Goal: Contribute content

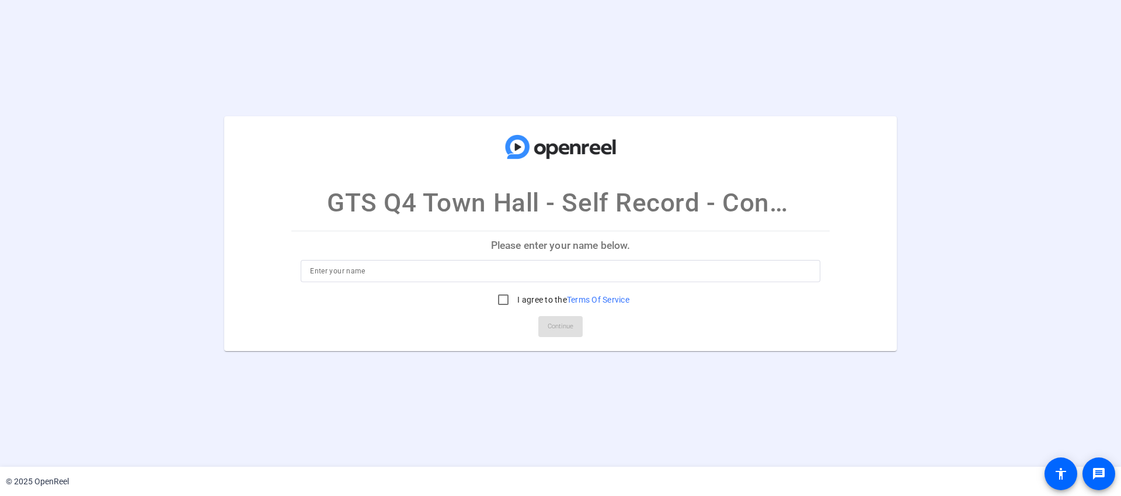
click at [341, 273] on input at bounding box center [560, 271] width 501 height 14
type input "[PERSON_NAME]"
click at [497, 299] on input "I agree to the Terms Of Service" at bounding box center [503, 299] width 23 height 23
checkbox input "true"
click at [570, 326] on span "Continue" at bounding box center [561, 327] width 26 height 18
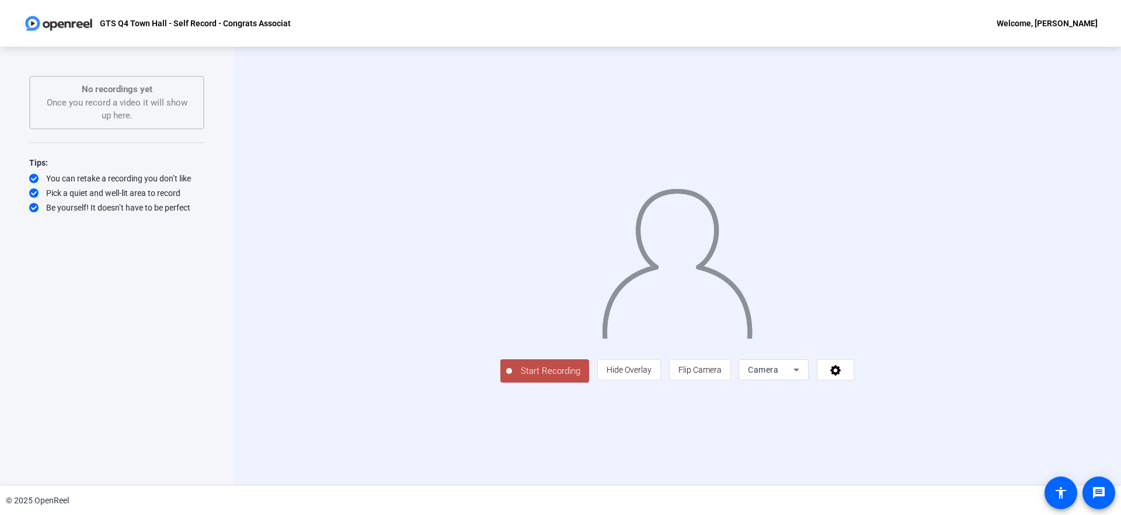
click at [512, 378] on span "Start Recording" at bounding box center [550, 371] width 77 height 13
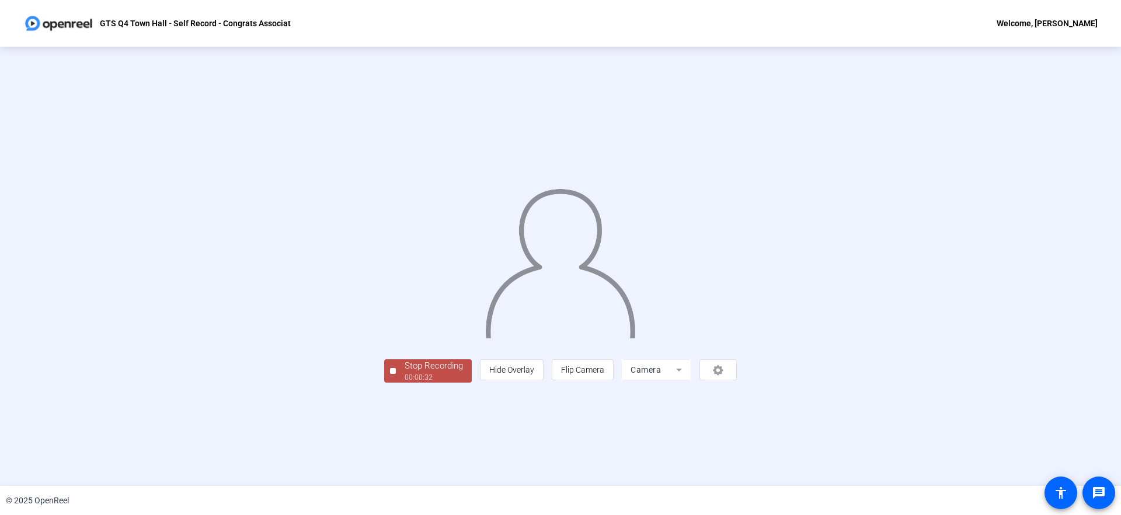
click at [405, 383] on div "00:00:32" at bounding box center [434, 377] width 58 height 11
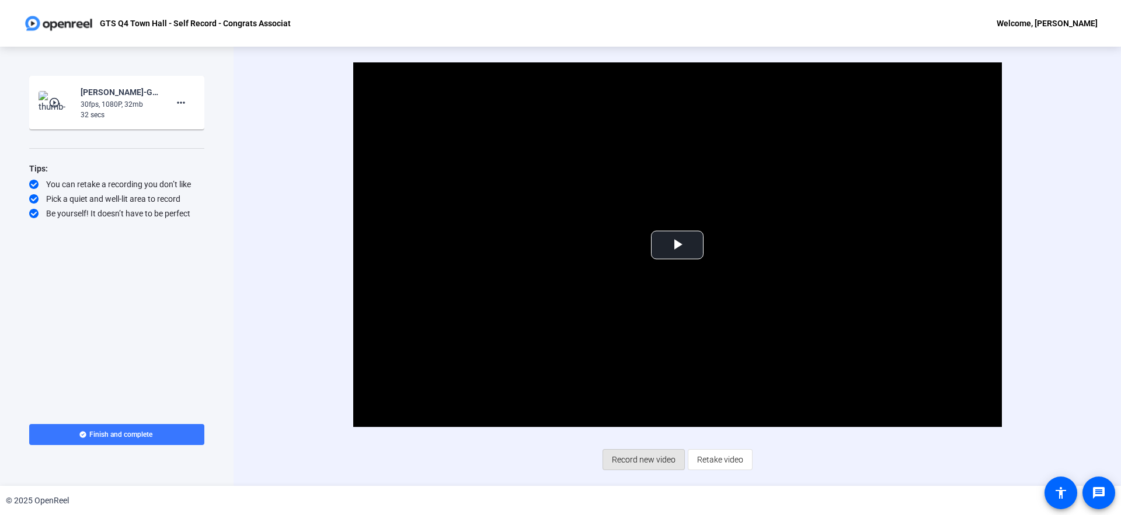
click at [638, 458] on span "Record new video" at bounding box center [644, 460] width 64 height 22
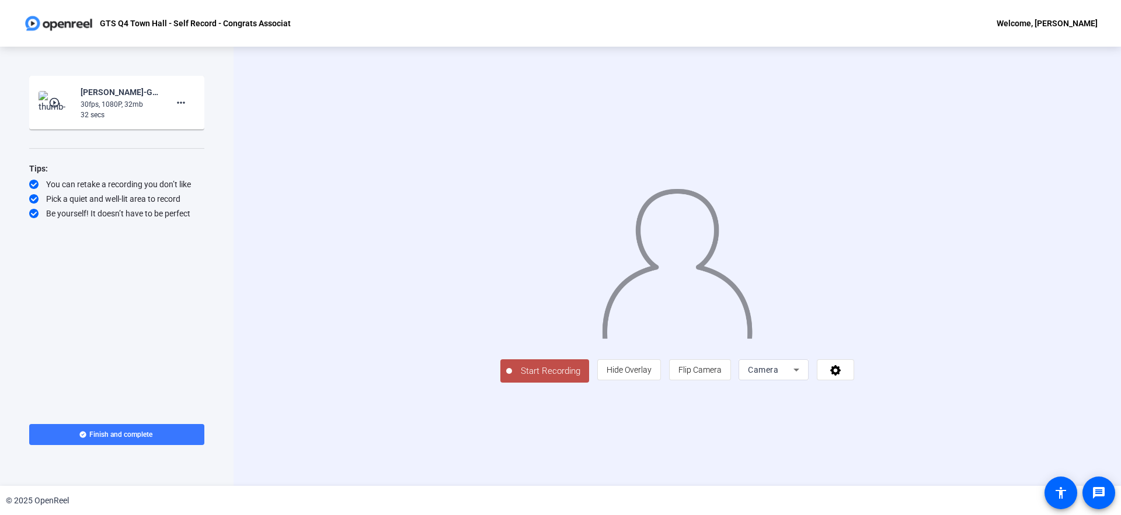
click at [512, 378] on span "Start Recording" at bounding box center [550, 371] width 77 height 13
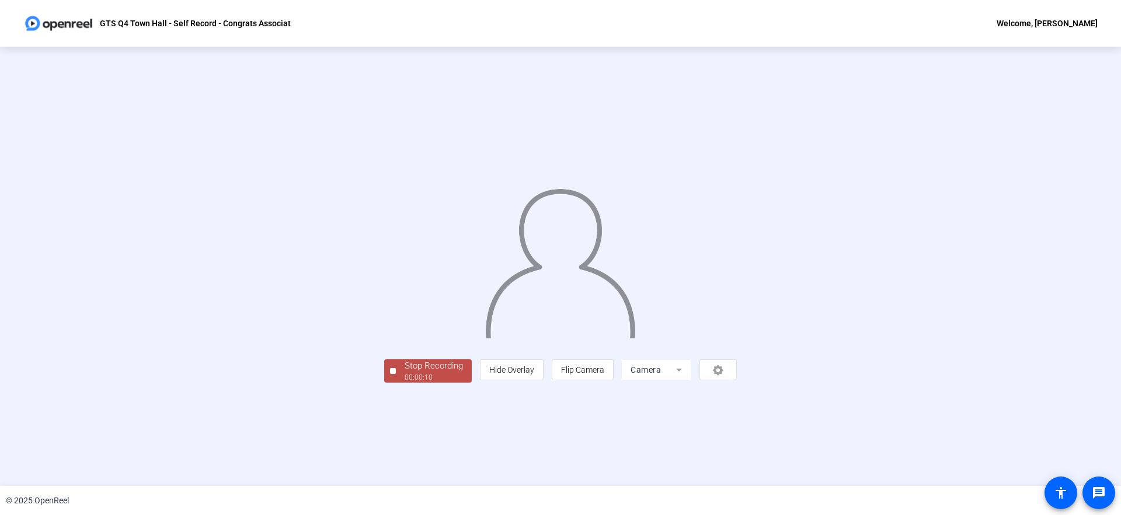
click at [405, 373] on div "Stop Recording" at bounding box center [434, 366] width 58 height 13
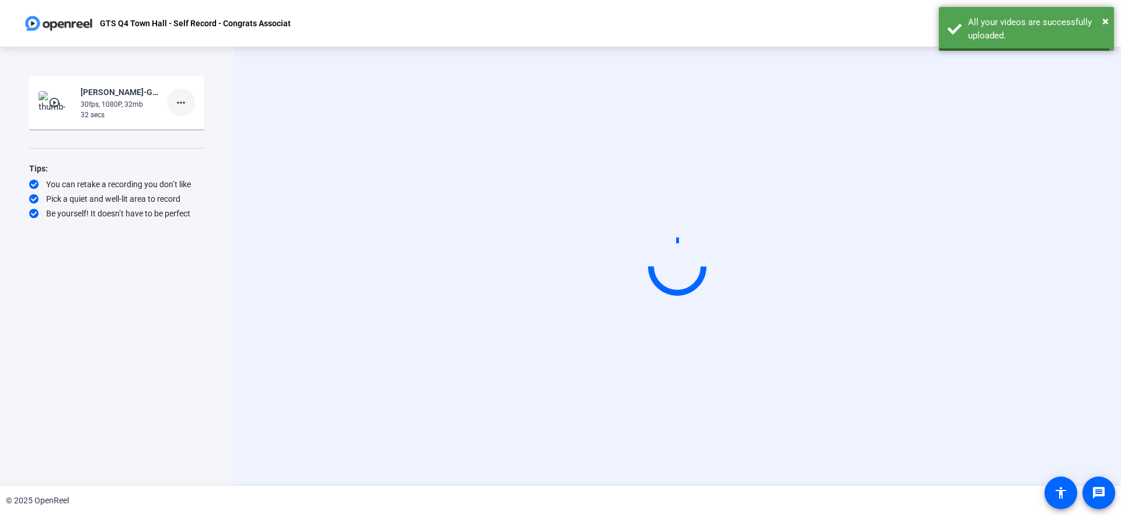
click at [180, 100] on mat-icon "more_horiz" at bounding box center [181, 103] width 14 height 14
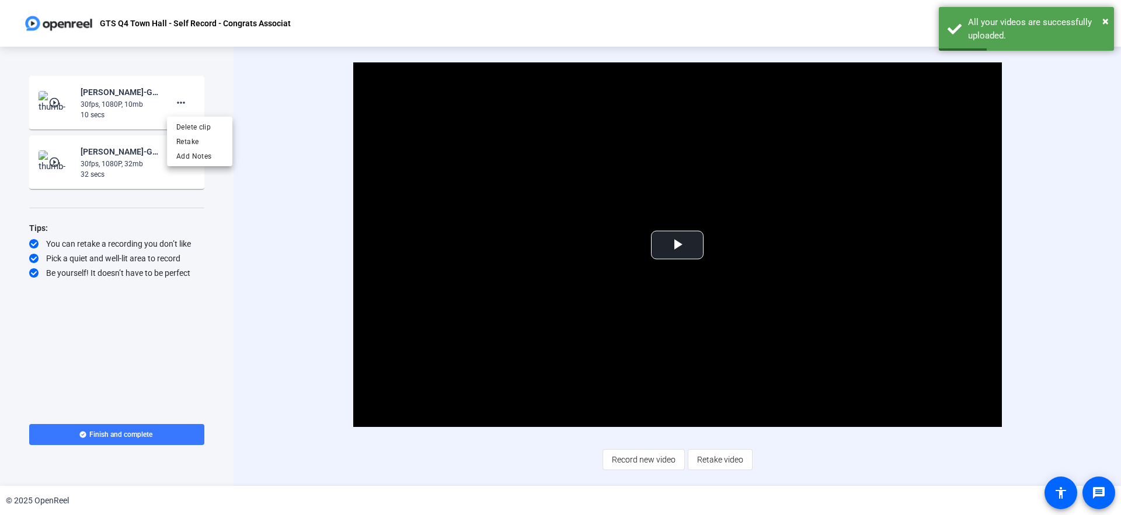
click at [700, 461] on div at bounding box center [560, 257] width 1121 height 515
click at [705, 461] on span "Retake video" at bounding box center [720, 460] width 46 height 22
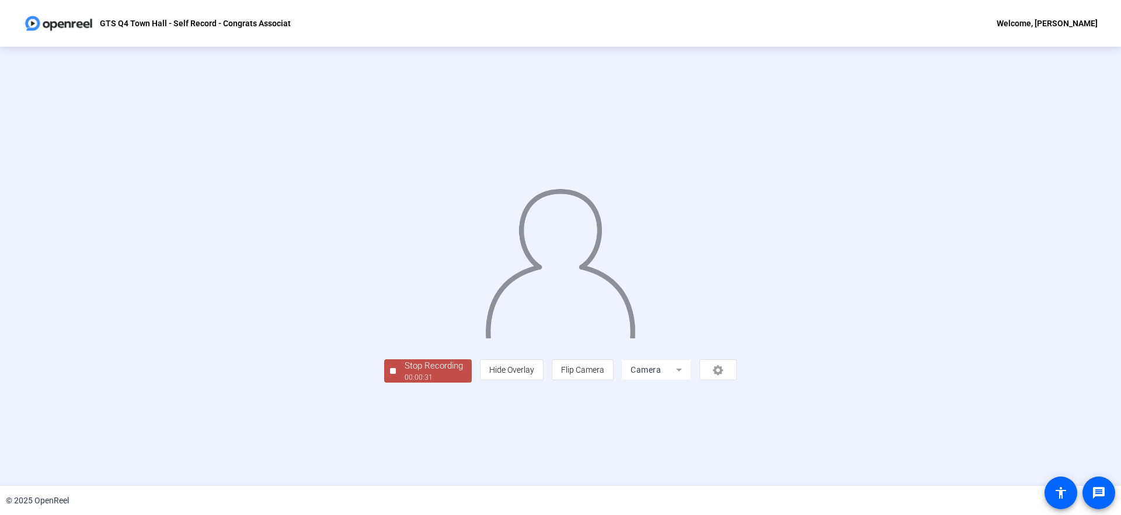
click at [405, 383] on div "00:00:31" at bounding box center [434, 377] width 58 height 11
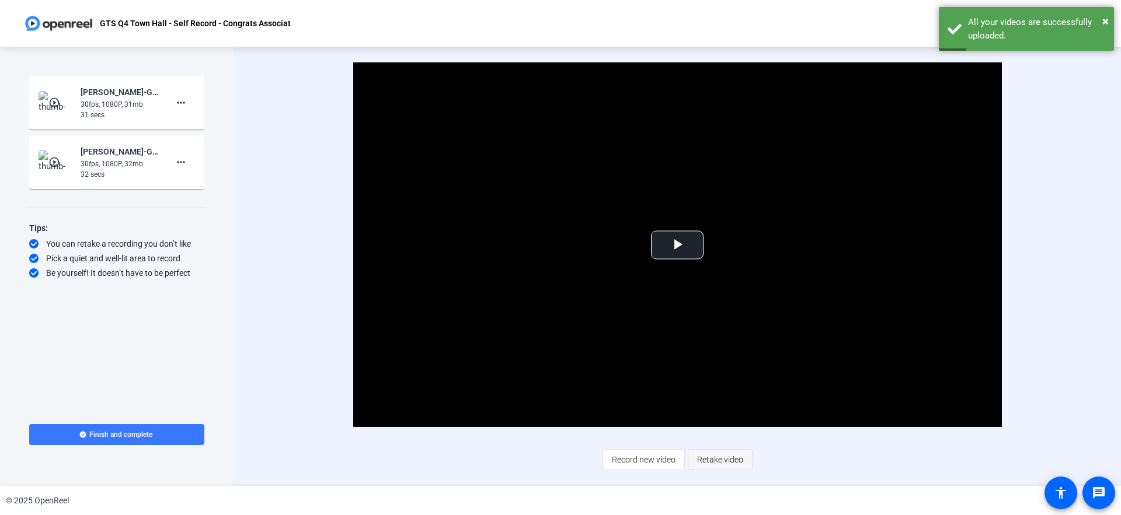
click at [702, 457] on span "Retake video" at bounding box center [720, 460] width 46 height 22
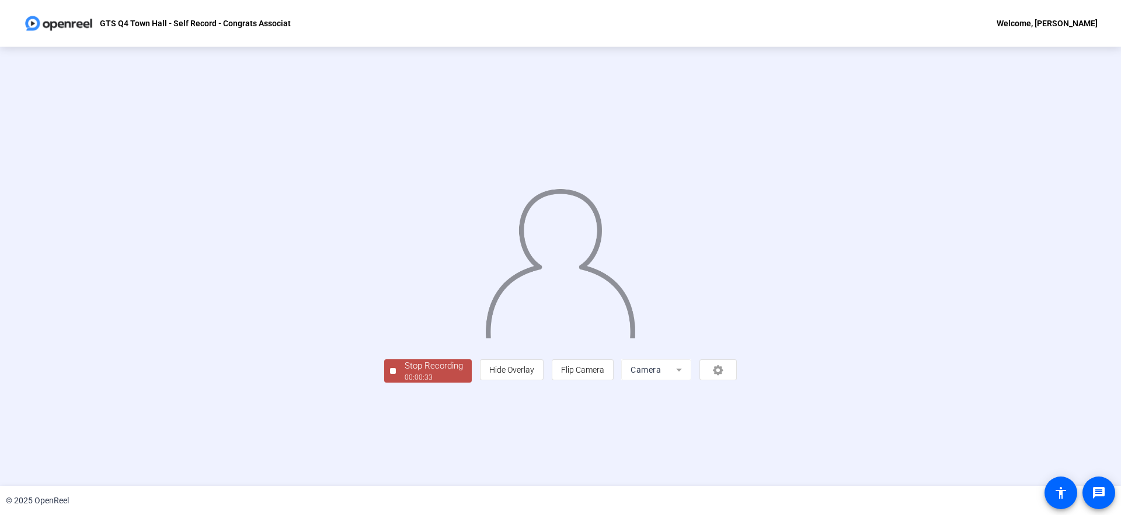
click at [405, 373] on div "Stop Recording" at bounding box center [434, 366] width 58 height 13
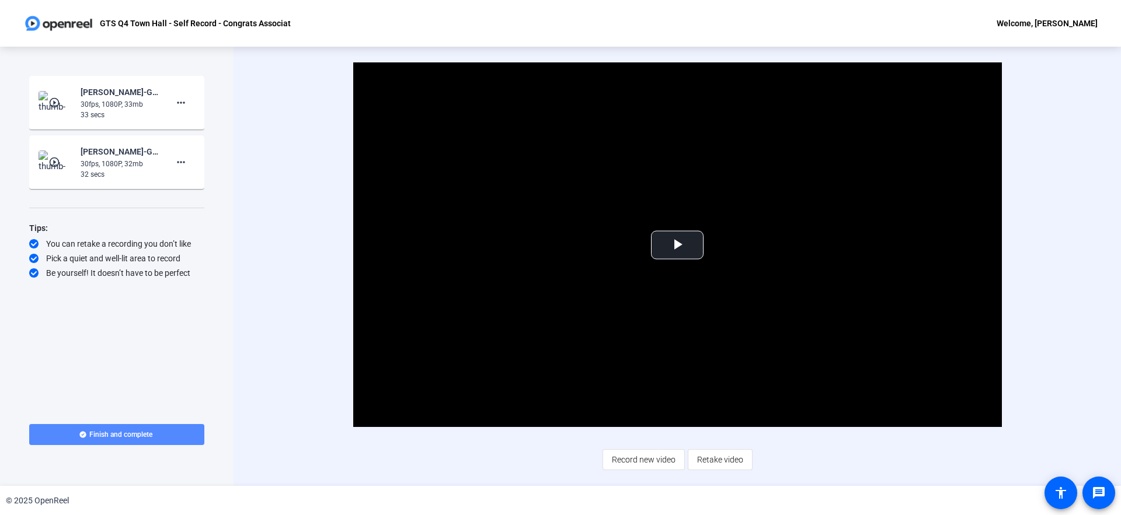
click at [84, 437] on icon at bounding box center [82, 434] width 6 height 6
